Goal: Register for event/course

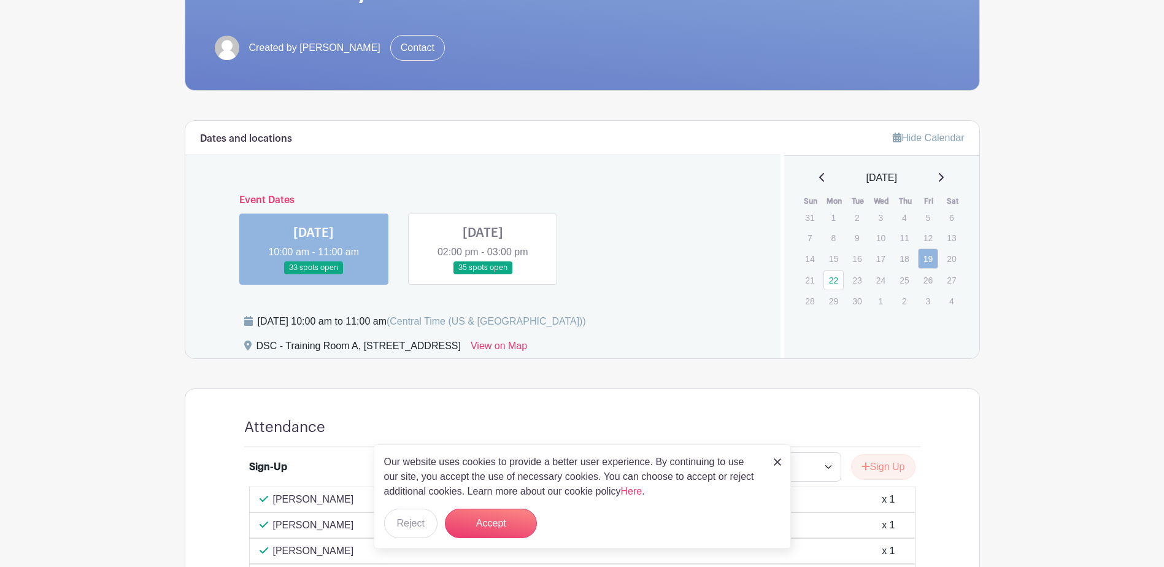
scroll to position [245, 0]
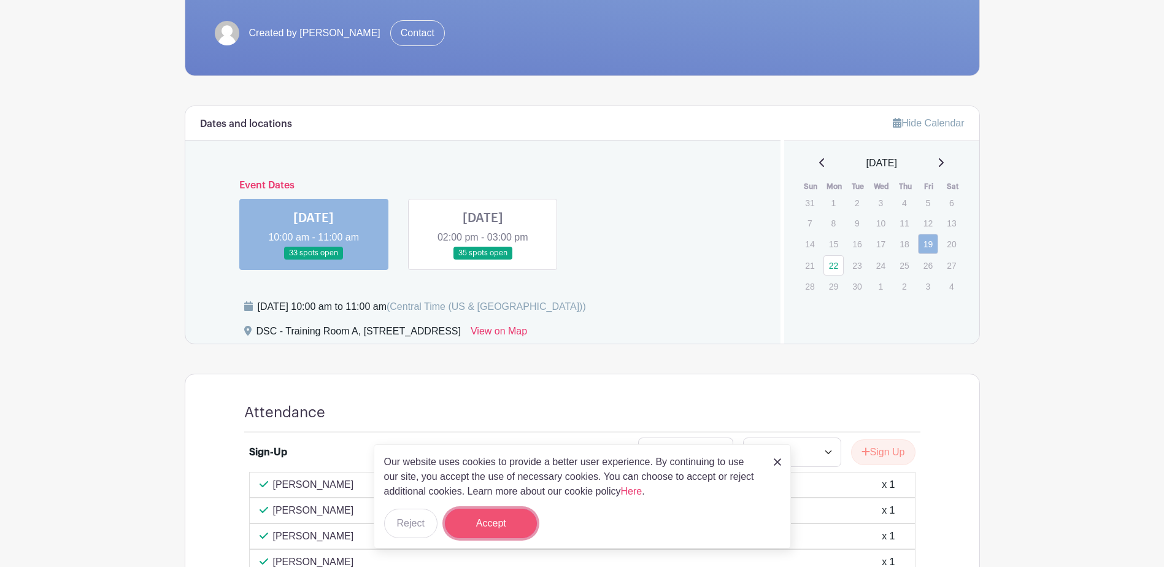
click at [499, 527] on button "Accept" at bounding box center [491, 522] width 92 height 29
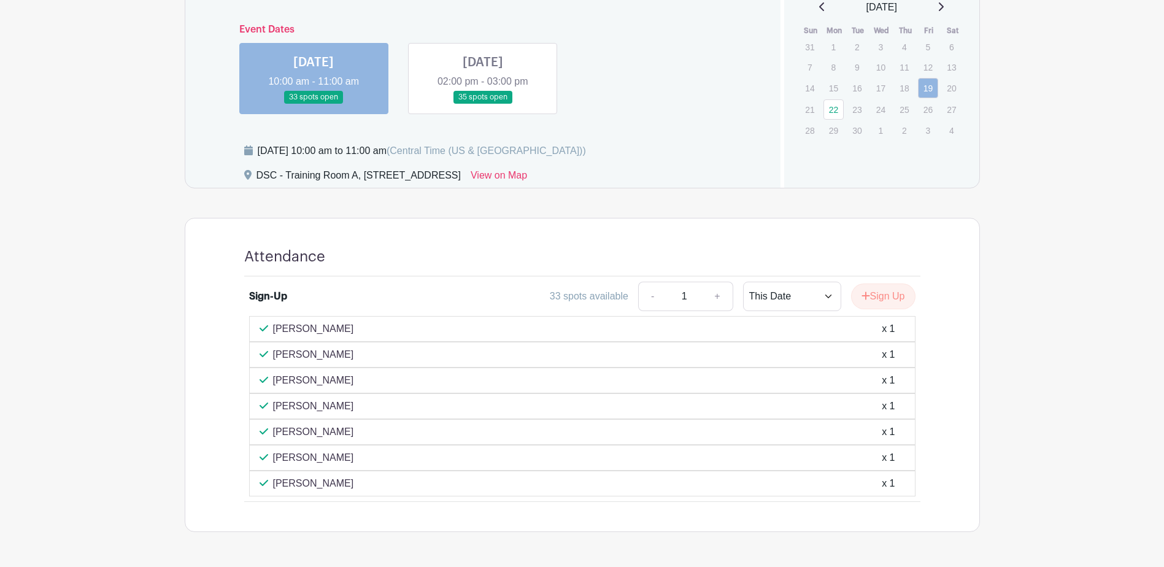
scroll to position [429, 0]
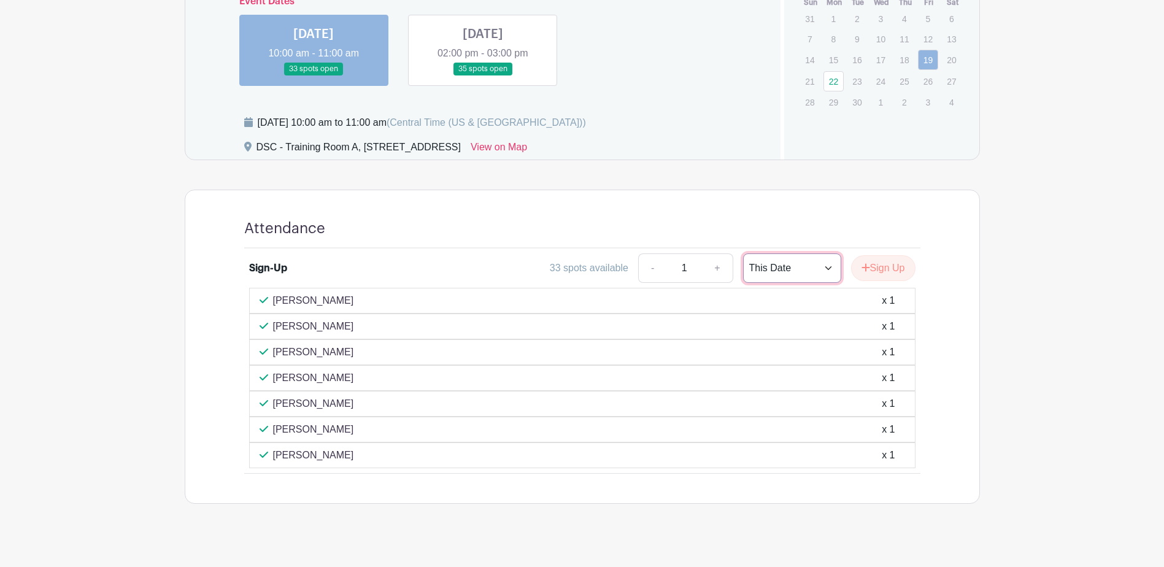
click at [827, 270] on select "This Date Select Dates" at bounding box center [792, 267] width 98 height 29
click at [825, 272] on select "This Date Select Dates" at bounding box center [792, 267] width 98 height 29
click at [870, 274] on button "Sign Up" at bounding box center [883, 268] width 64 height 26
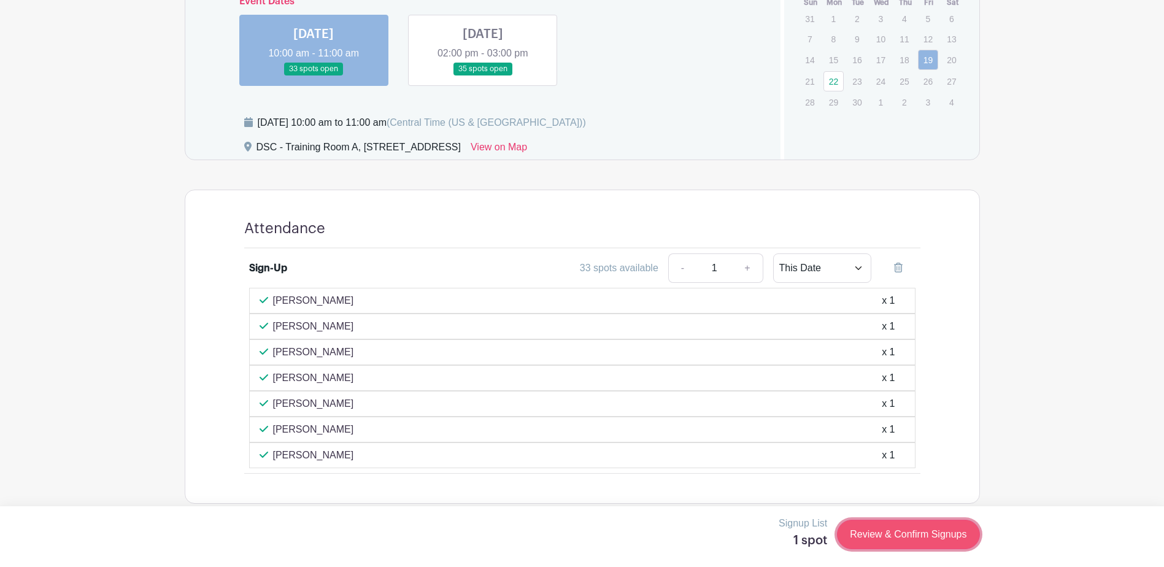
click at [877, 542] on link "Review & Confirm Signups" at bounding box center [908, 534] width 142 height 29
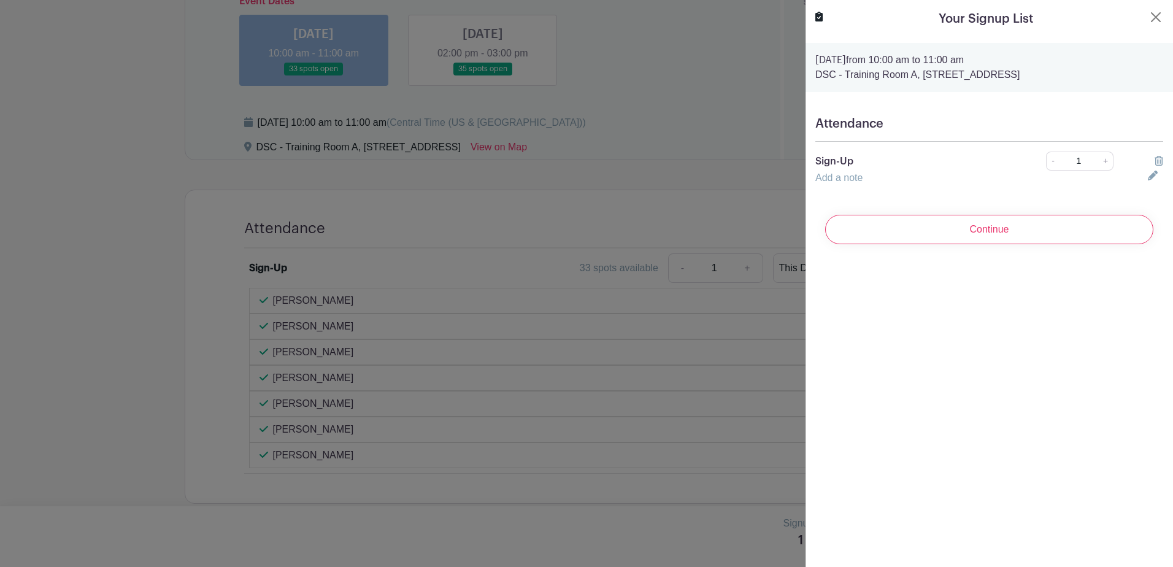
click at [993, 241] on input "Continue" at bounding box center [989, 229] width 328 height 29
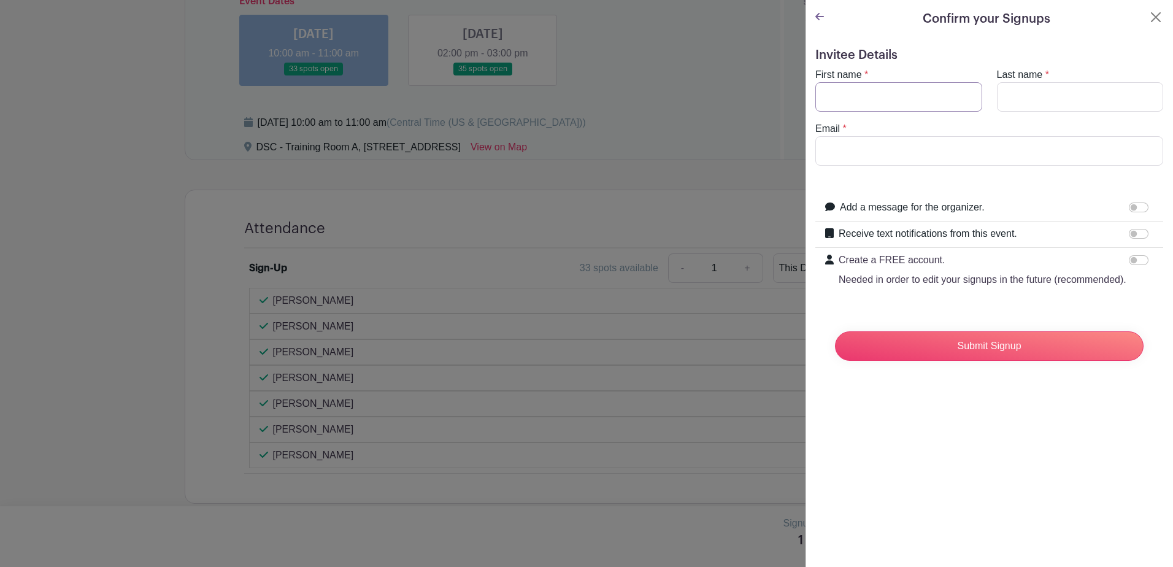
click at [871, 107] on input "First name" at bounding box center [898, 96] width 167 height 29
type input "[PERSON_NAME]"
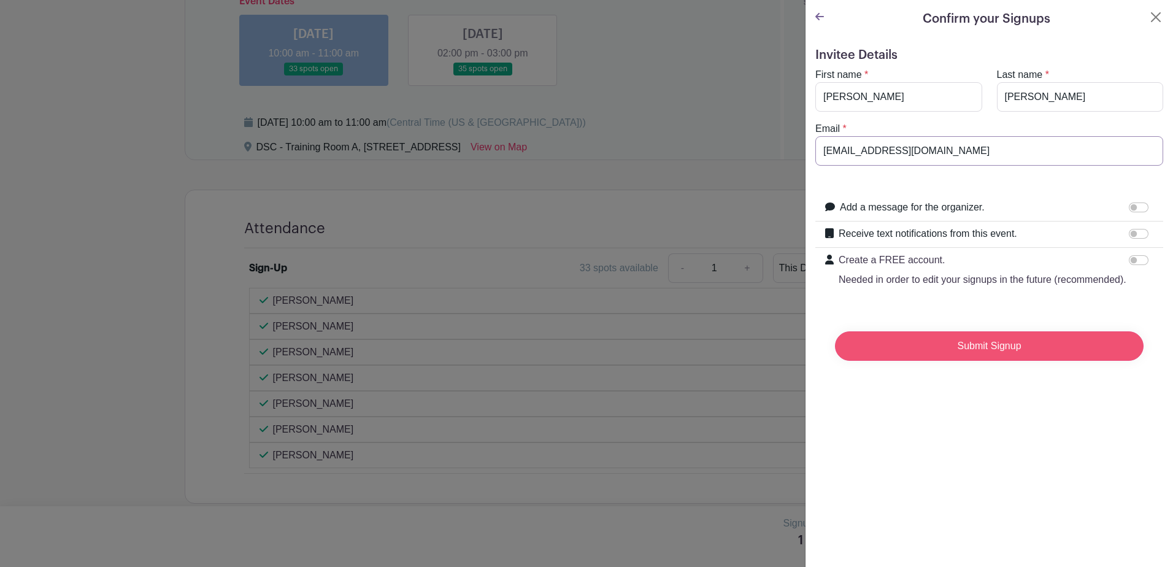
type input "[EMAIL_ADDRESS][DOMAIN_NAME]"
click at [979, 361] on input "Submit Signup" at bounding box center [989, 345] width 309 height 29
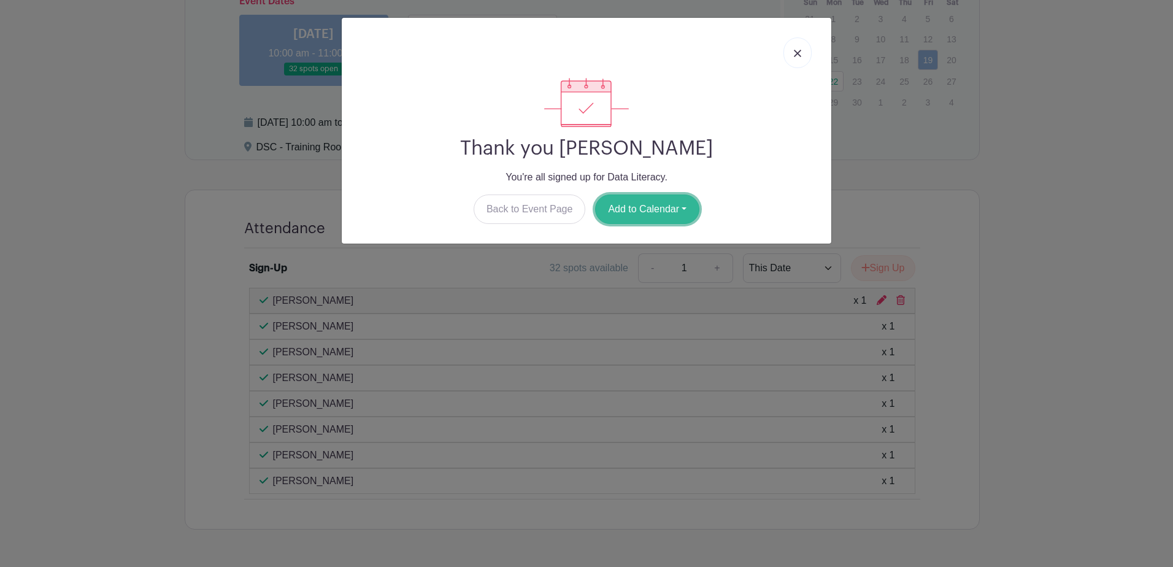
click at [648, 213] on button "Add to Calendar" at bounding box center [647, 208] width 104 height 29
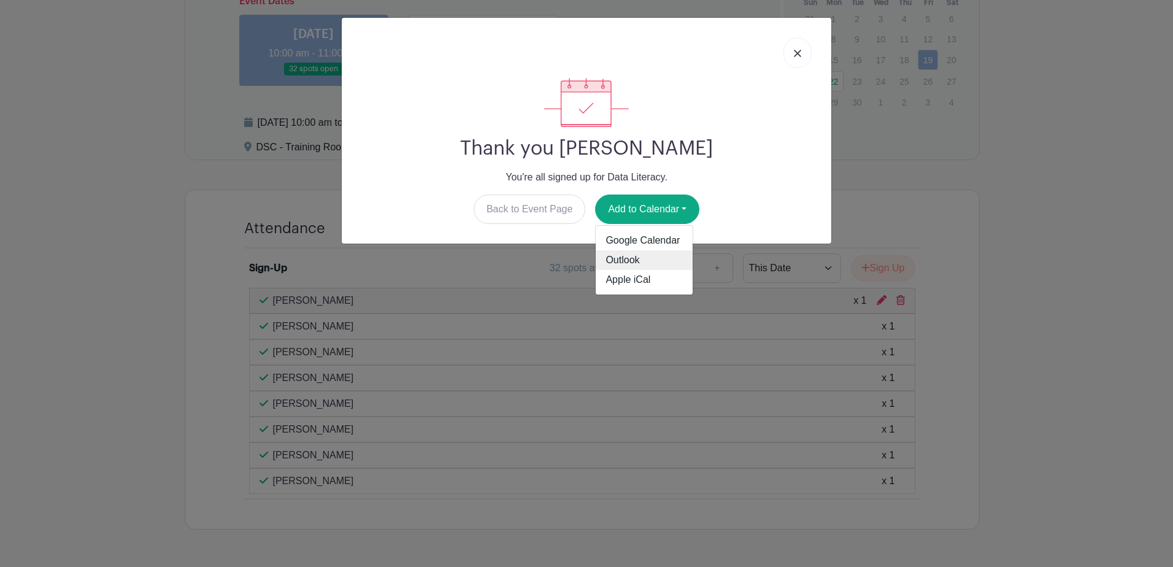
click at [631, 266] on link "Outlook" at bounding box center [644, 260] width 97 height 20
click at [791, 55] on link at bounding box center [797, 52] width 28 height 31
